Goal: Navigation & Orientation: Find specific page/section

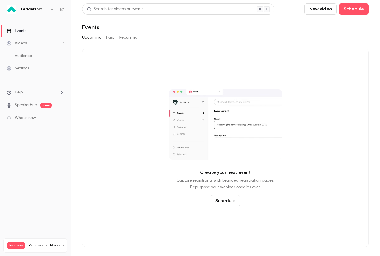
click at [50, 10] on icon "button" at bounding box center [52, 9] width 5 height 5
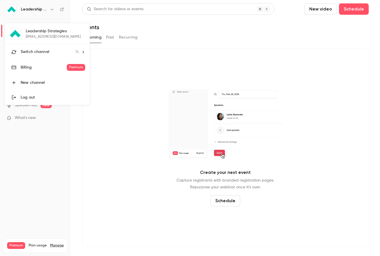
click at [61, 47] on li "Switch channel 14" at bounding box center [47, 51] width 85 height 15
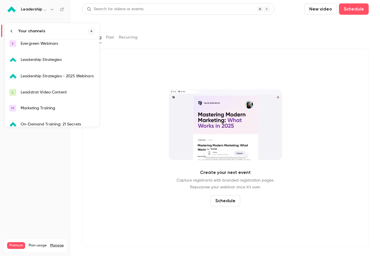
scroll to position [92, 0]
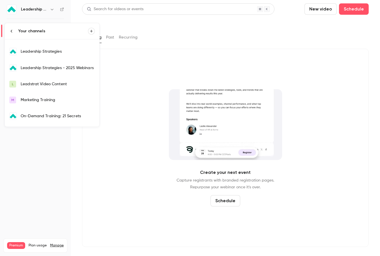
click at [85, 66] on div "Leadership Strategies - 2025 Webinars" at bounding box center [58, 68] width 74 height 6
